Goal: Information Seeking & Learning: Learn about a topic

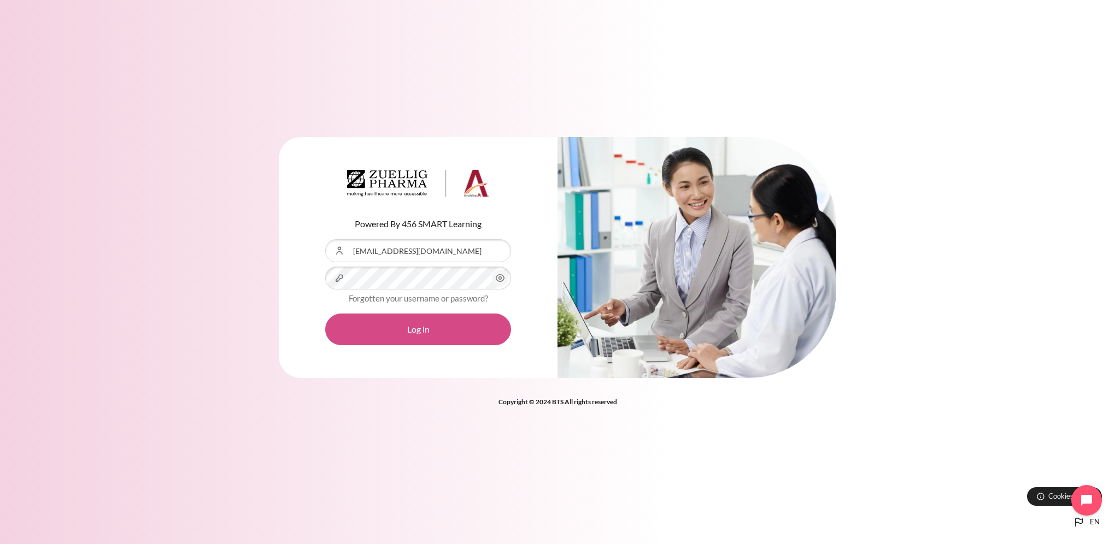
click at [433, 331] on button "Log in" at bounding box center [418, 330] width 186 height 32
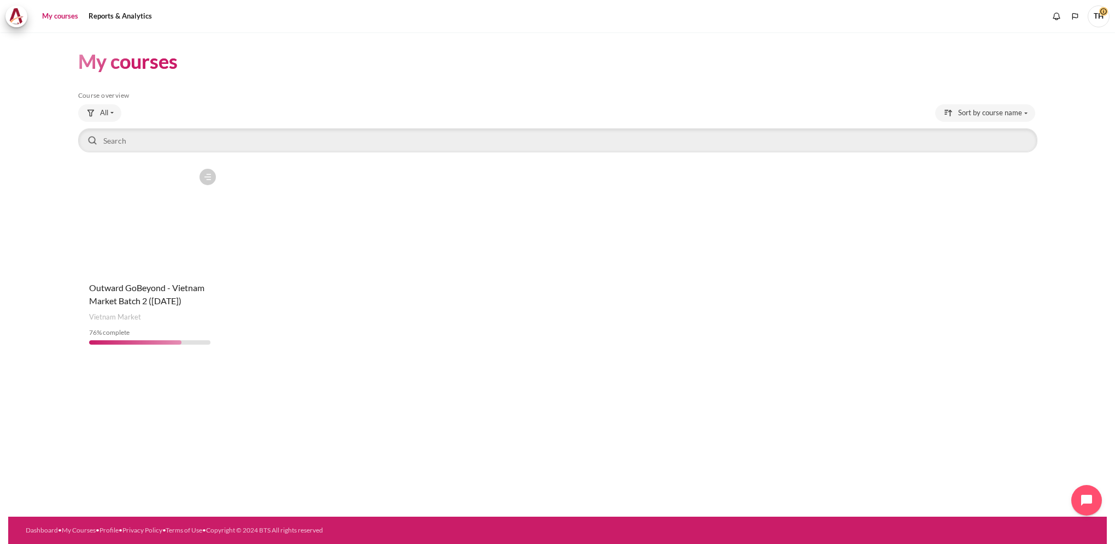
click at [165, 274] on div "Course is starred Actions for course Outward GoBeyond - Vietnam Market Batch 2 …" at bounding box center [150, 258] width 144 height 190
click at [168, 223] on figure "Content" at bounding box center [150, 217] width 144 height 109
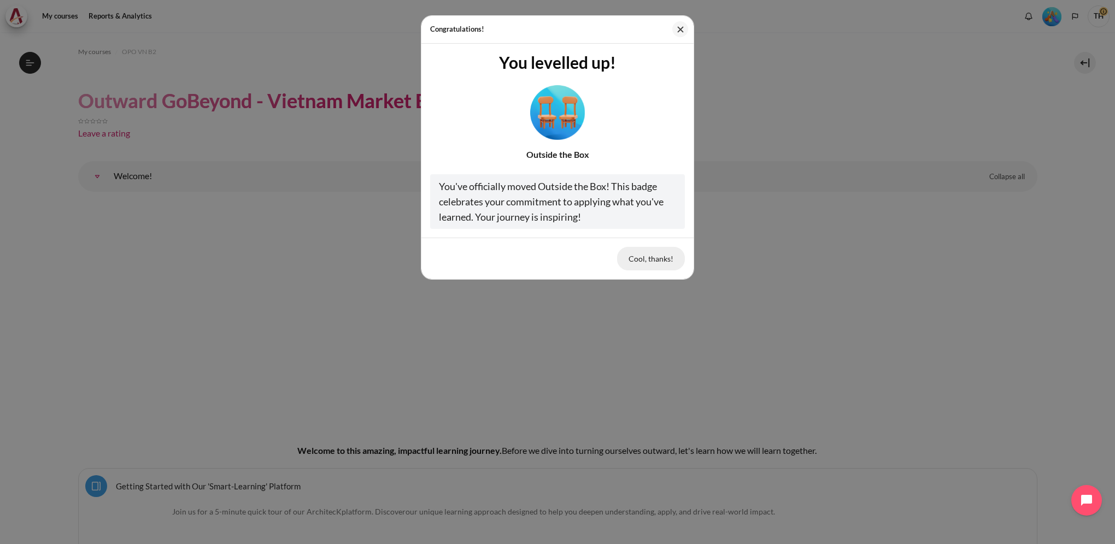
click at [650, 257] on button "Cool, thanks!" at bounding box center [651, 258] width 68 height 23
click at [647, 256] on button "Cool, thanks!" at bounding box center [651, 258] width 68 height 23
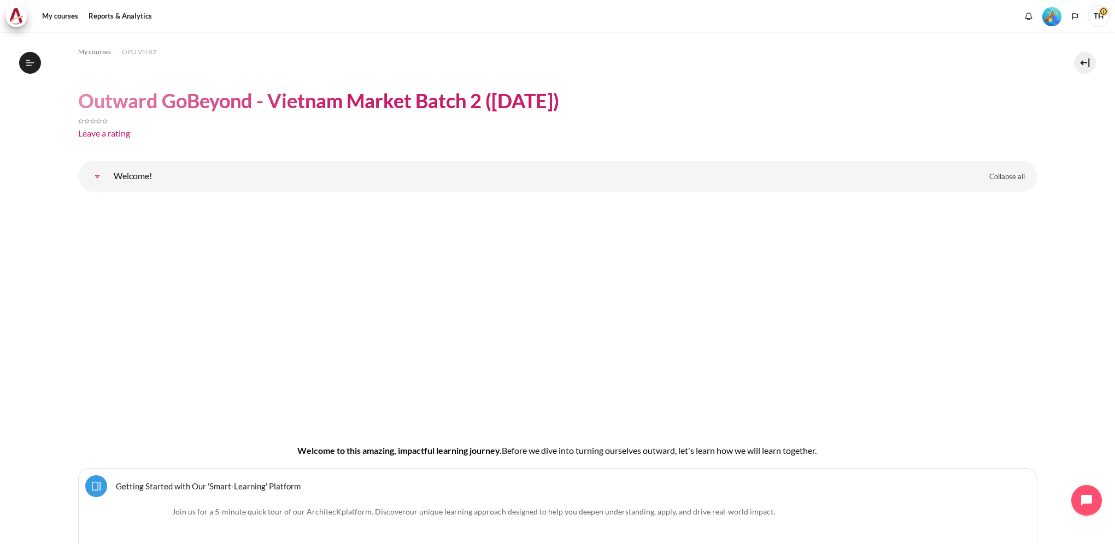
click at [1053, 16] on img "Level #5" at bounding box center [1051, 16] width 19 height 19
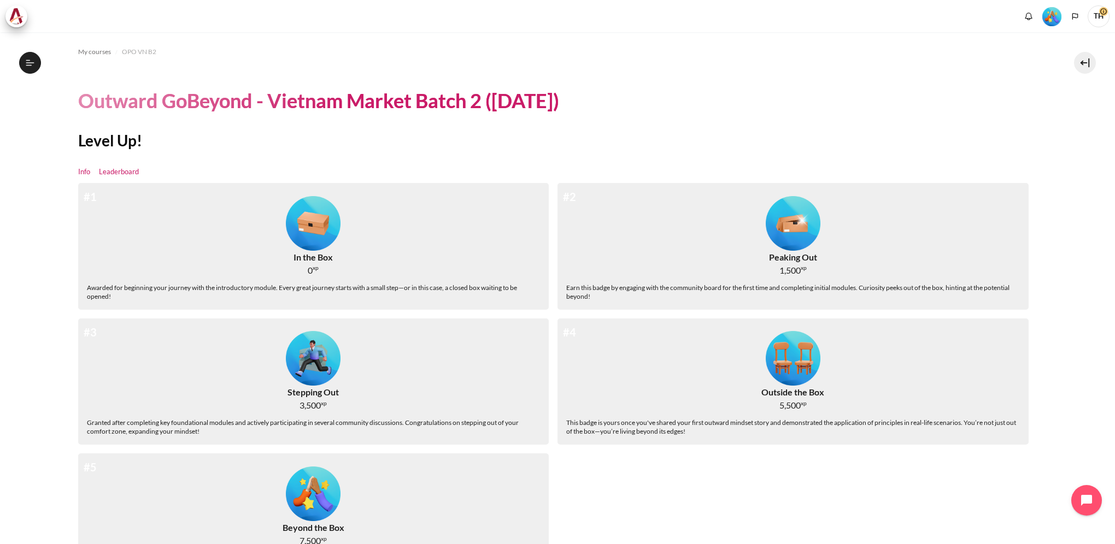
click at [114, 171] on link "Leaderboard" at bounding box center [119, 172] width 40 height 11
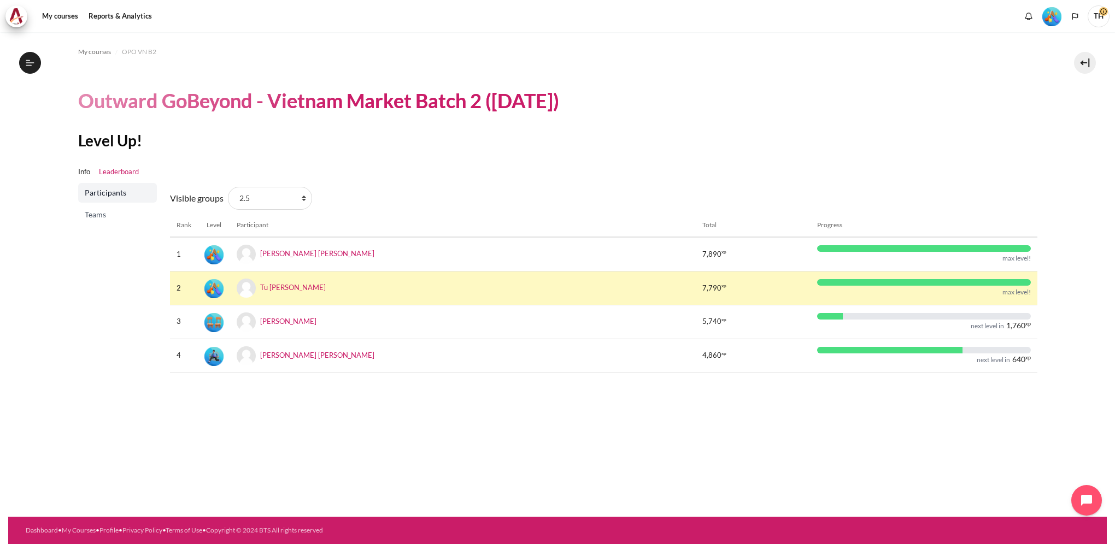
click at [105, 216] on span "Teams" at bounding box center [119, 214] width 68 height 11
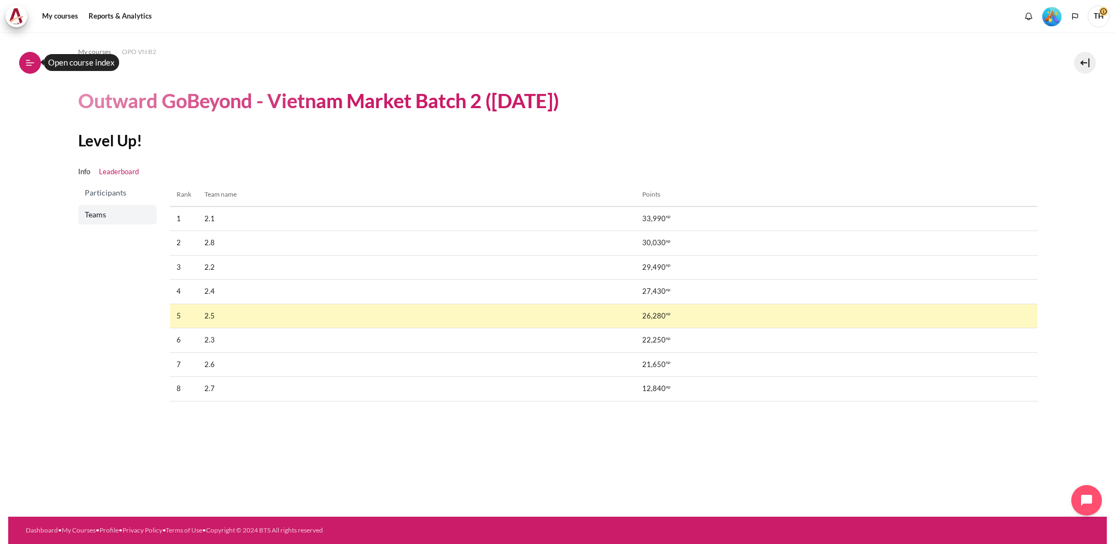
click at [28, 60] on icon at bounding box center [28, 60] width 4 height 1
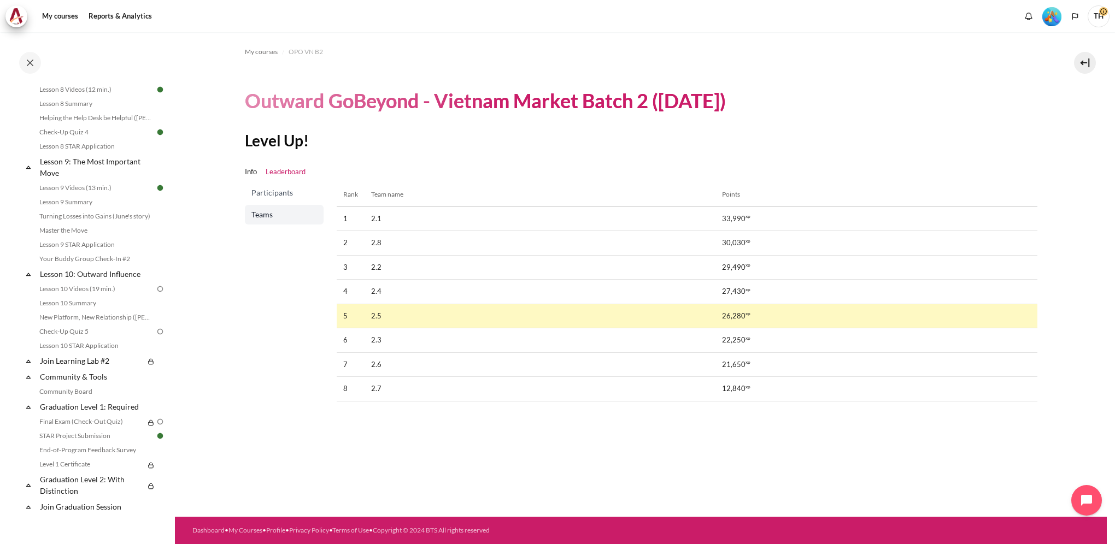
scroll to position [848, 0]
click at [78, 215] on link "Lesson 9 Summary" at bounding box center [95, 208] width 119 height 13
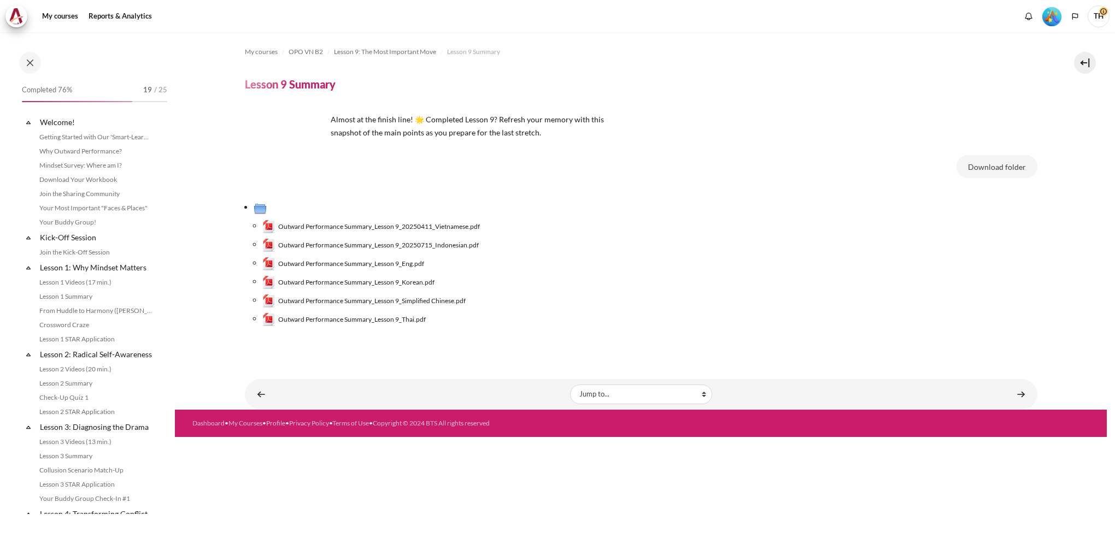
scroll to position [771, 0]
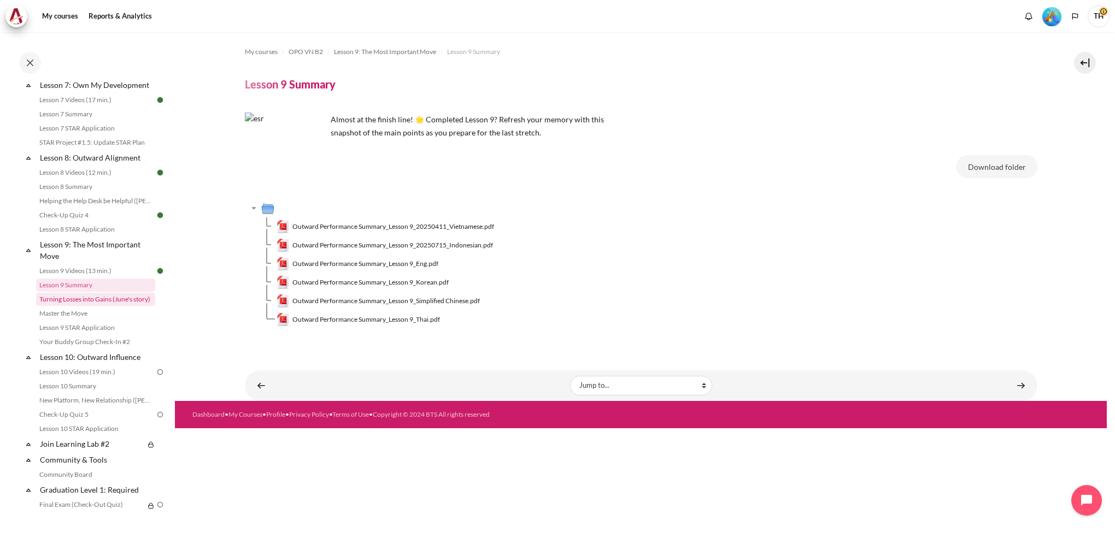
click at [98, 306] on link "Turning Losses into Gains (June's story)" at bounding box center [95, 299] width 119 height 13
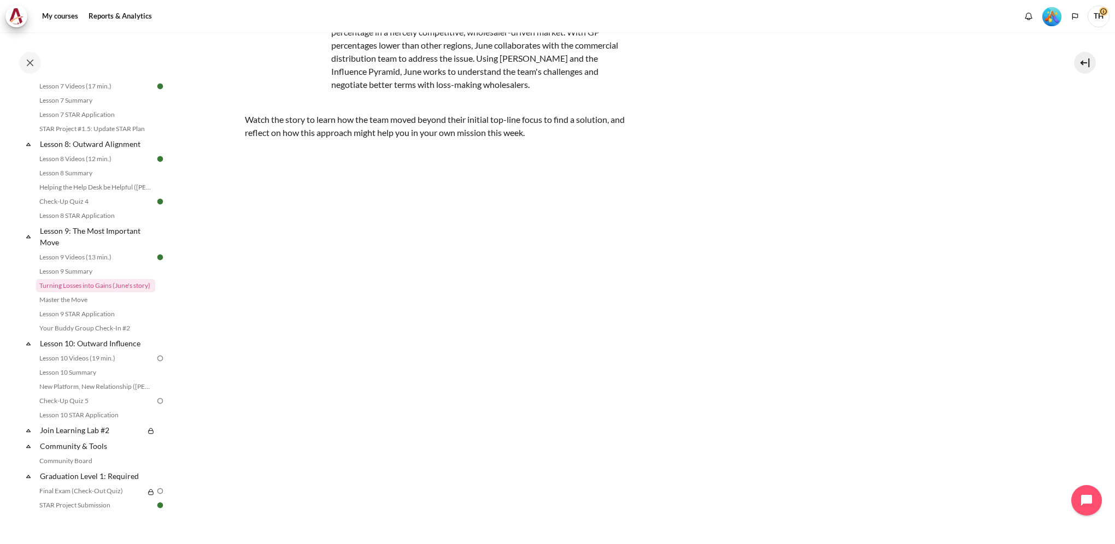
scroll to position [109, 0]
